Goal: Complete application form

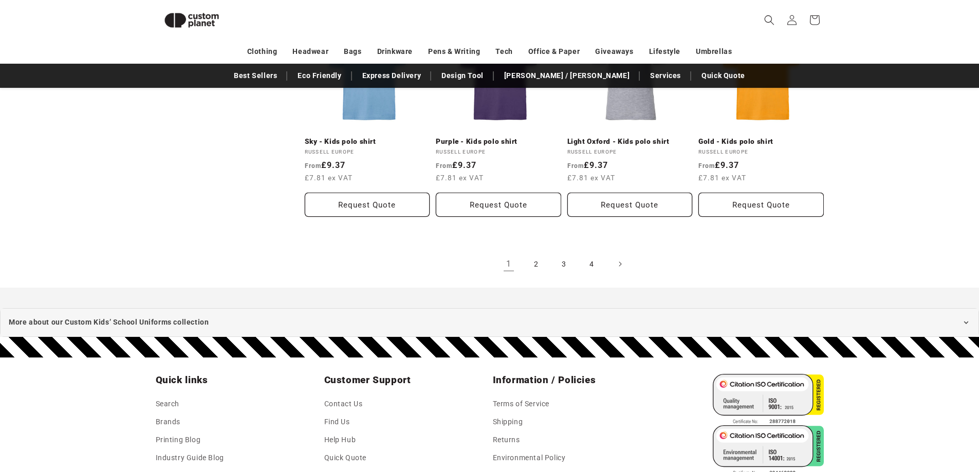
scroll to position [1168, 0]
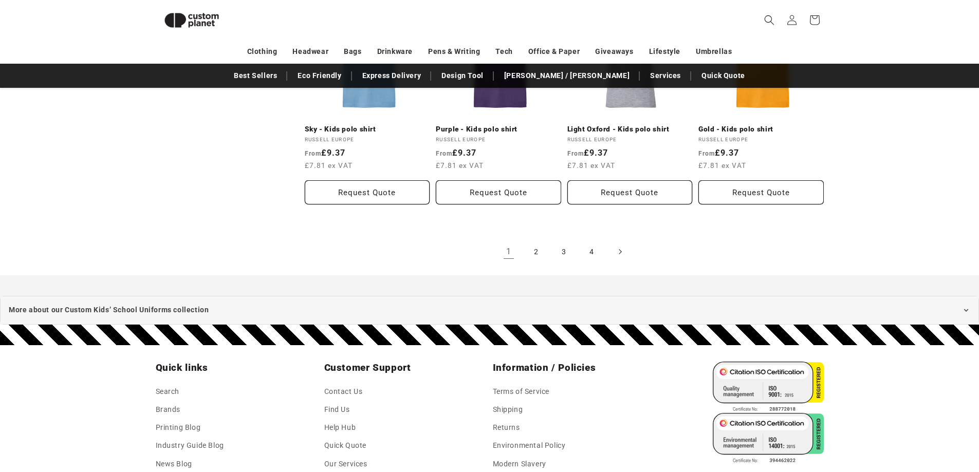
click at [618, 247] on icon "Next page" at bounding box center [619, 252] width 3 height 11
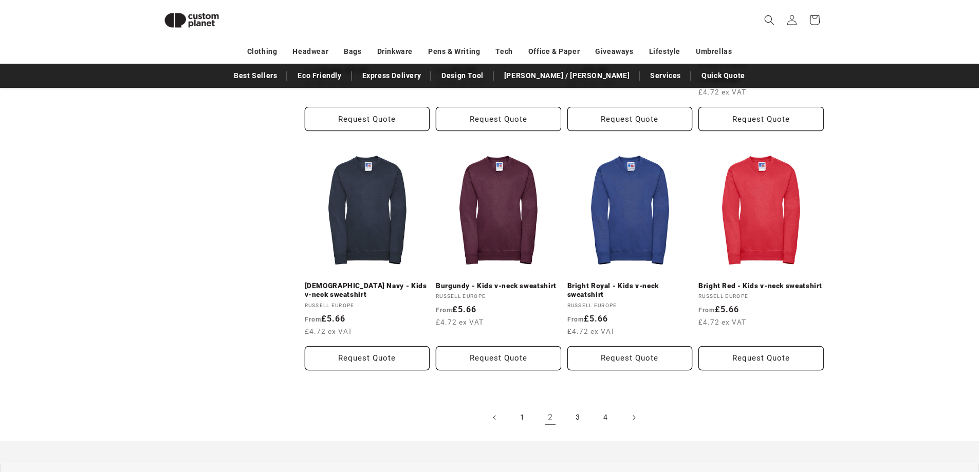
scroll to position [1014, 0]
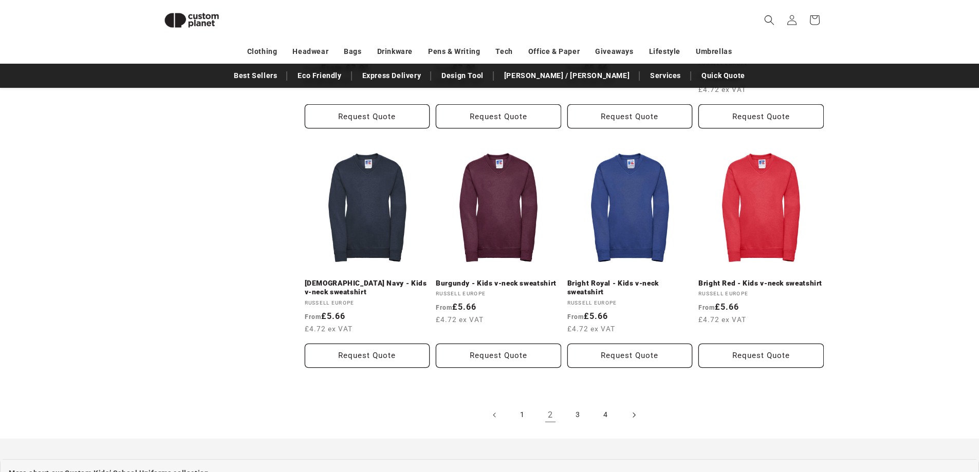
click at [634, 409] on icon "Next page" at bounding box center [633, 414] width 3 height 11
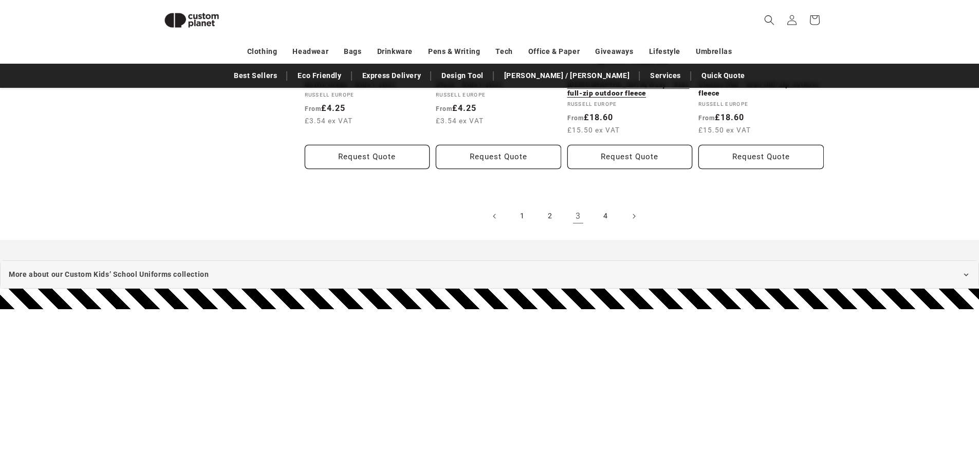
scroll to position [1219, 0]
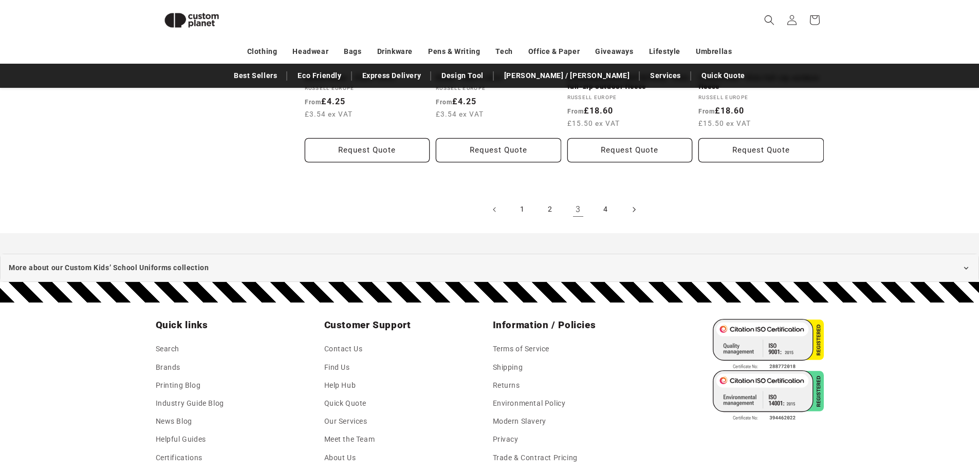
click at [634, 204] on icon "Next page" at bounding box center [633, 209] width 3 height 11
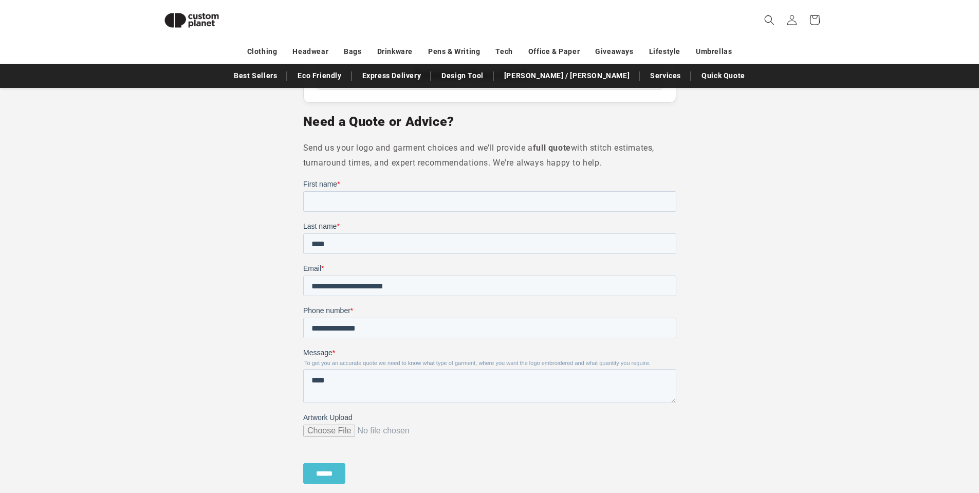
scroll to position [706, 0]
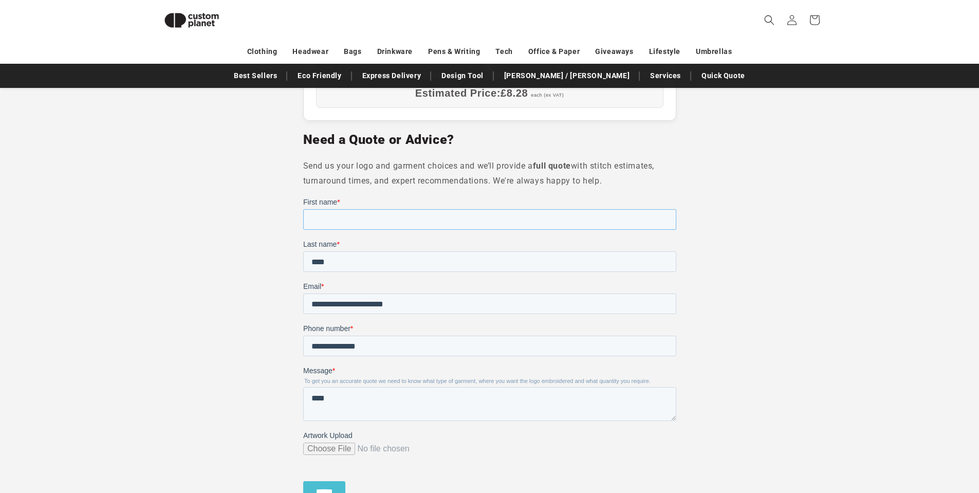
click at [376, 218] on input "First name *" at bounding box center [489, 219] width 373 height 21
type input "******"
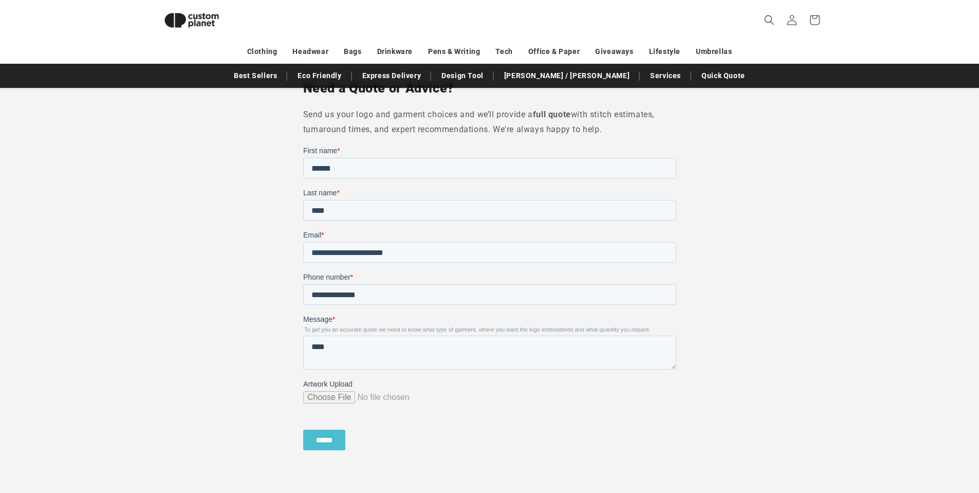
click at [329, 438] on input "******" at bounding box center [324, 439] width 42 height 21
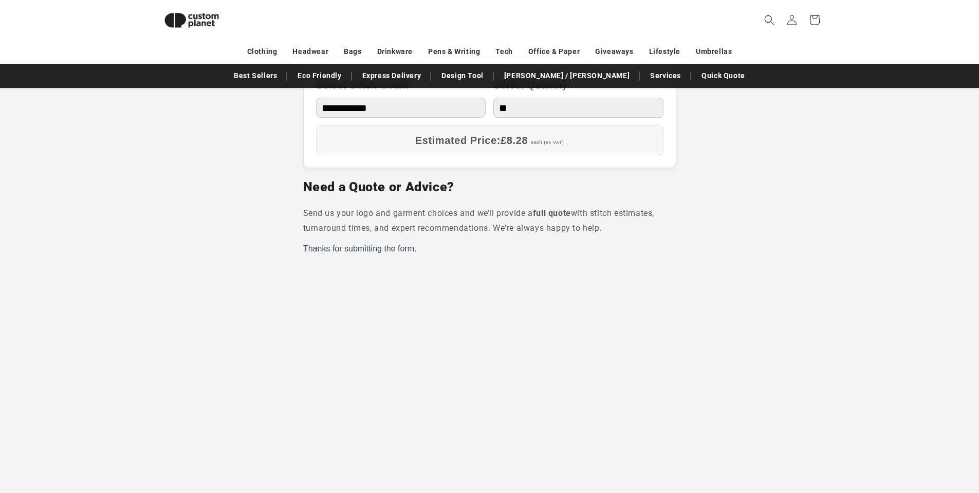
scroll to position [654, 0]
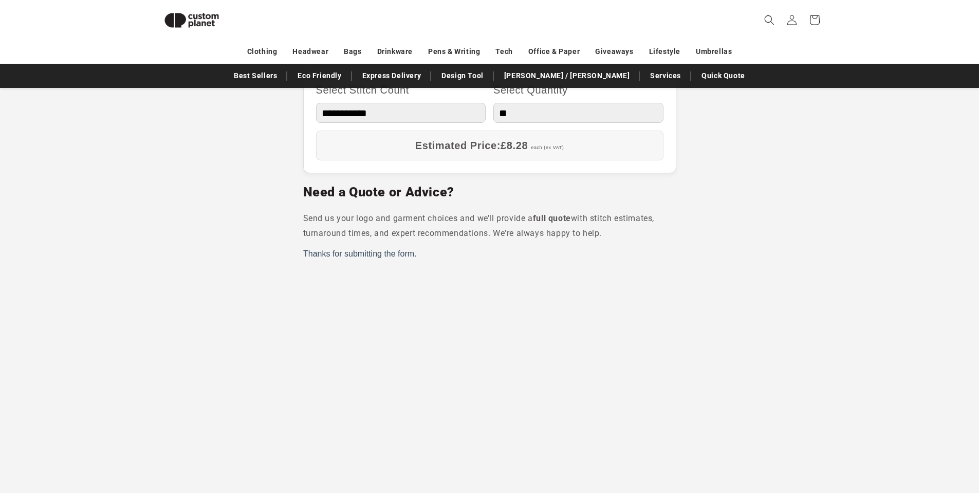
click at [911, 119] on section "Looking to add a long-lasting, professional finish to your garments? At Custom …" at bounding box center [489, 164] width 979 height 920
